Goal: Information Seeking & Learning: Learn about a topic

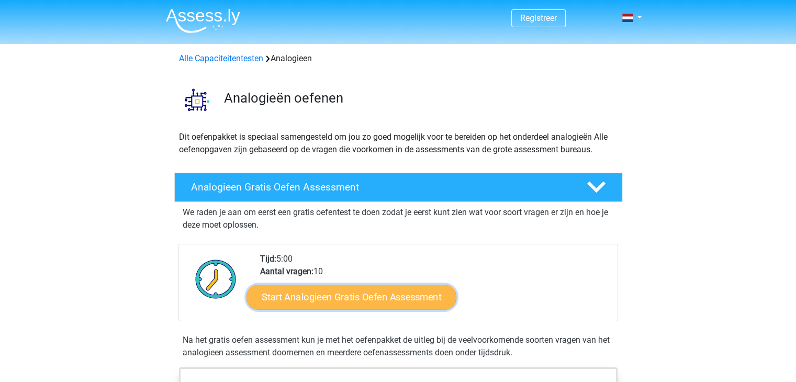
click at [387, 299] on link "Start Analogieen Gratis Oefen Assessment" at bounding box center [351, 296] width 210 height 25
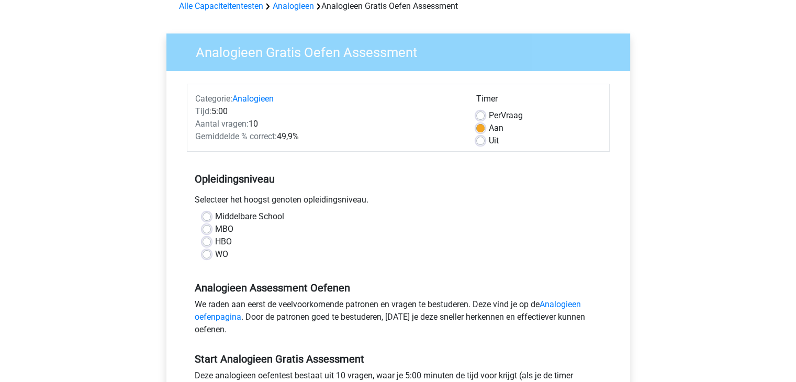
scroll to position [105, 0]
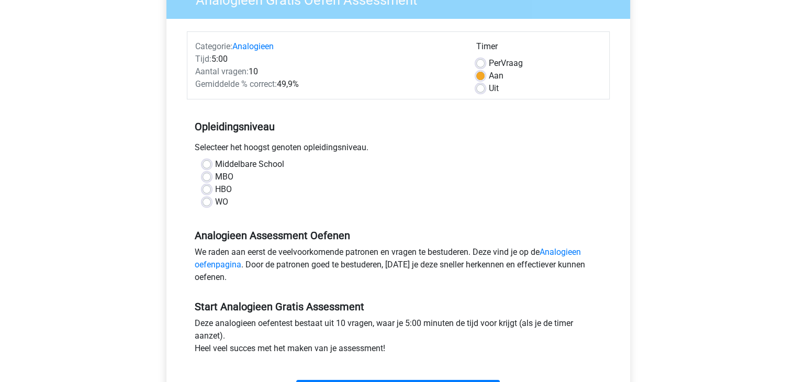
click at [215, 168] on label "Middelbare School" at bounding box center [249, 164] width 69 height 13
click at [204, 168] on input "Middelbare School" at bounding box center [206, 163] width 8 height 10
radio input "true"
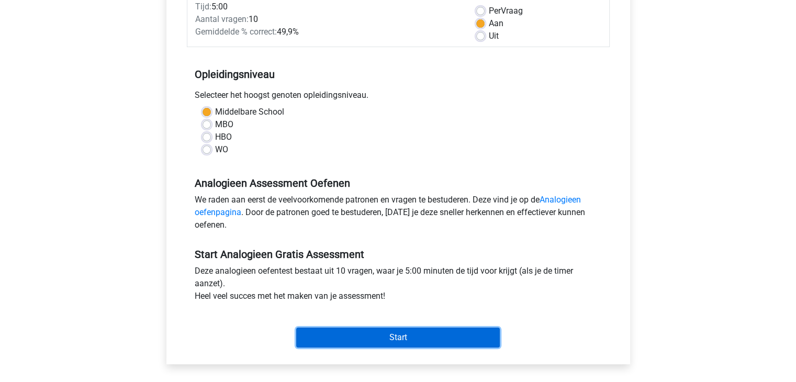
click at [374, 341] on input "Start" at bounding box center [398, 338] width 204 height 20
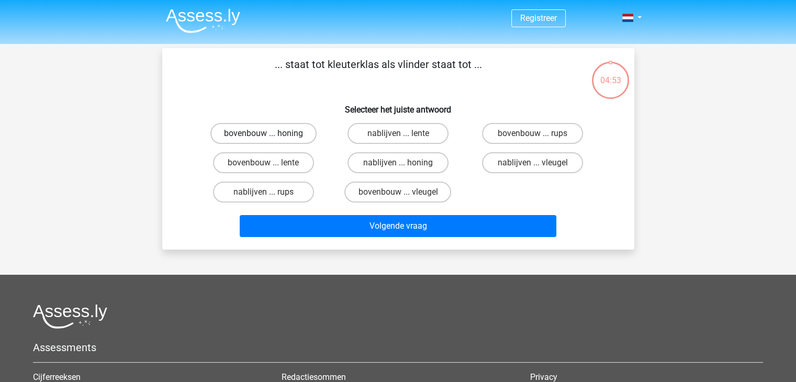
click at [282, 130] on label "bovenbouw ... honing" at bounding box center [263, 133] width 106 height 21
click at [270, 133] on input "bovenbouw ... honing" at bounding box center [266, 136] width 7 height 7
radio input "true"
click at [282, 132] on label "bovenbouw ... honing" at bounding box center [263, 133] width 106 height 21
click at [270, 133] on input "bovenbouw ... honing" at bounding box center [266, 136] width 7 height 7
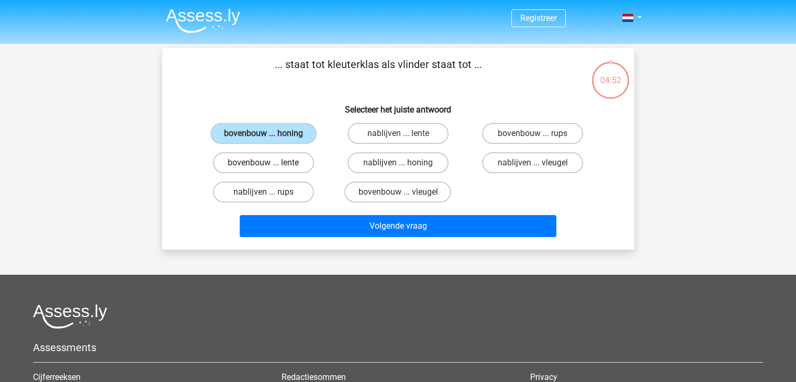
click at [287, 167] on label "bovenbouw ... lente" at bounding box center [263, 162] width 101 height 21
click at [270, 167] on input "bovenbouw ... lente" at bounding box center [266, 166] width 7 height 7
radio input "true"
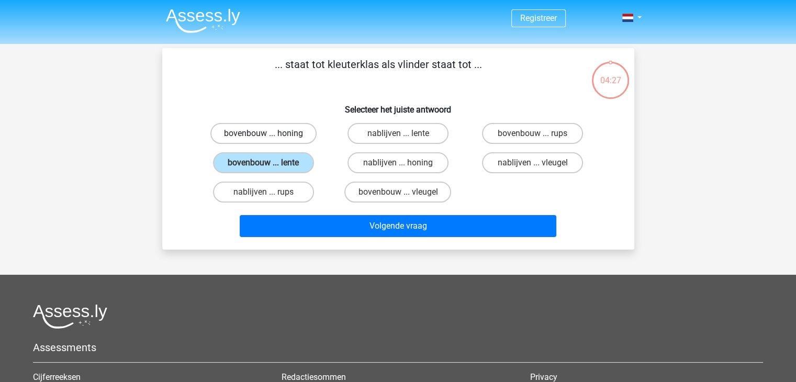
click at [305, 140] on label "bovenbouw ... honing" at bounding box center [263, 133] width 106 height 21
click at [270, 140] on input "bovenbouw ... honing" at bounding box center [266, 136] width 7 height 7
radio input "true"
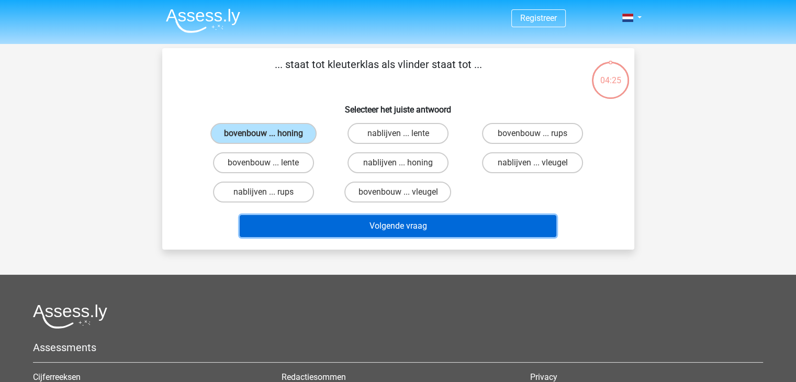
click at [346, 224] on button "Volgende vraag" at bounding box center [398, 226] width 317 height 22
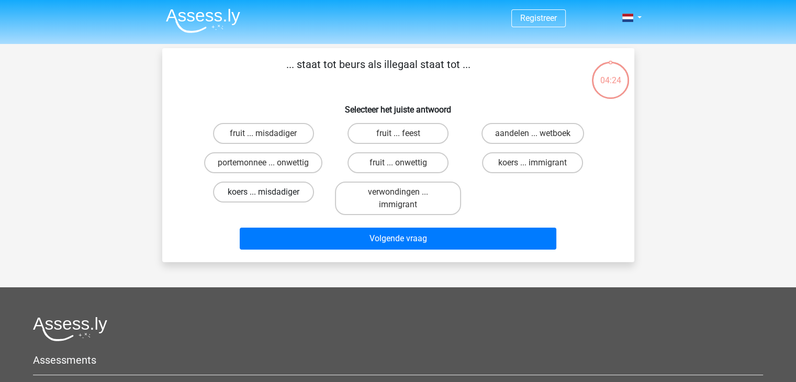
scroll to position [48, 0]
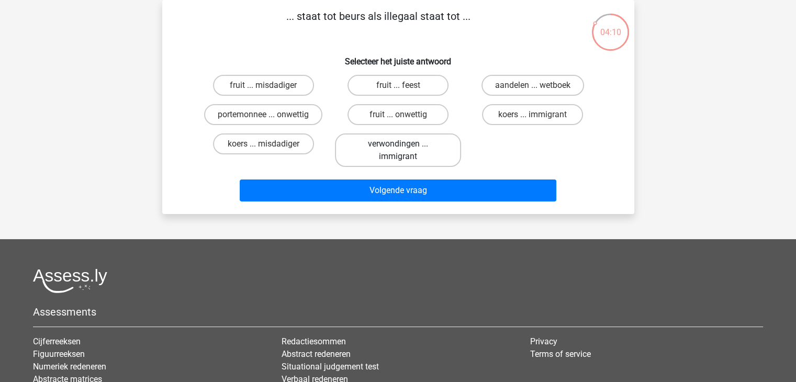
click at [435, 145] on label "verwondingen ... immigrant" at bounding box center [398, 149] width 126 height 33
click at [404, 145] on input "verwondingen ... immigrant" at bounding box center [401, 147] width 7 height 7
radio input "true"
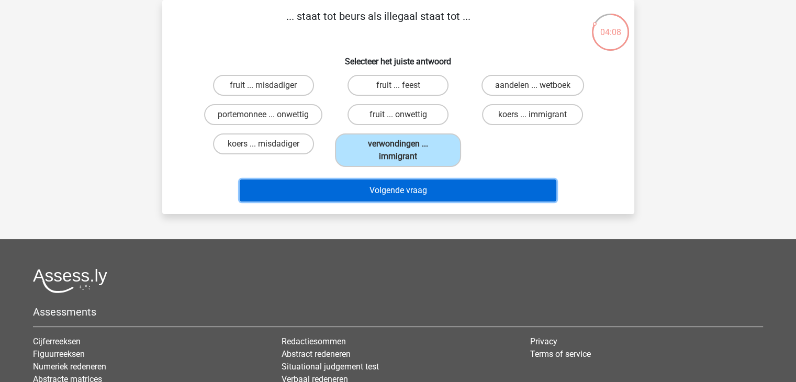
click at [469, 192] on button "Volgende vraag" at bounding box center [398, 190] width 317 height 22
